Goal: Task Accomplishment & Management: Use online tool/utility

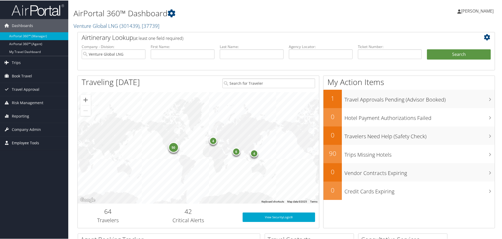
drag, startPoint x: 17, startPoint y: 145, endPoint x: 20, endPoint y: 143, distance: 3.8
click at [18, 145] on span "Employee Tools" at bounding box center [25, 142] width 27 height 13
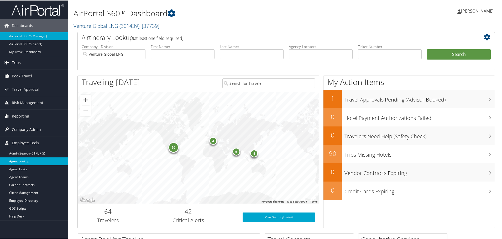
click at [20, 160] on link "Agent Lookup" at bounding box center [34, 161] width 68 height 8
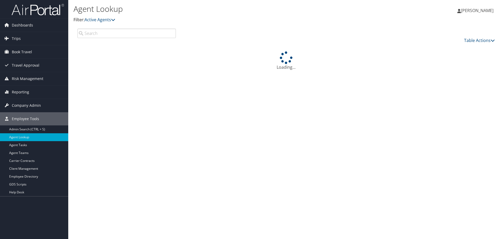
click at [94, 34] on input "search" at bounding box center [126, 33] width 99 height 9
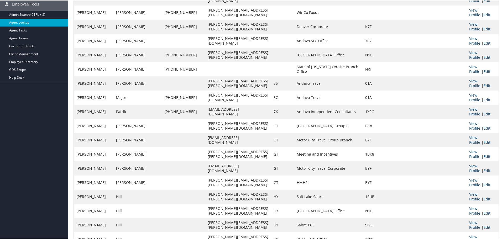
scroll to position [184, 0]
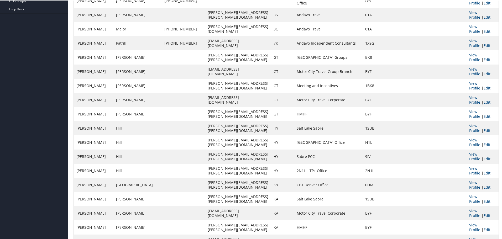
type input "hy"
